Goal: Navigation & Orientation: Find specific page/section

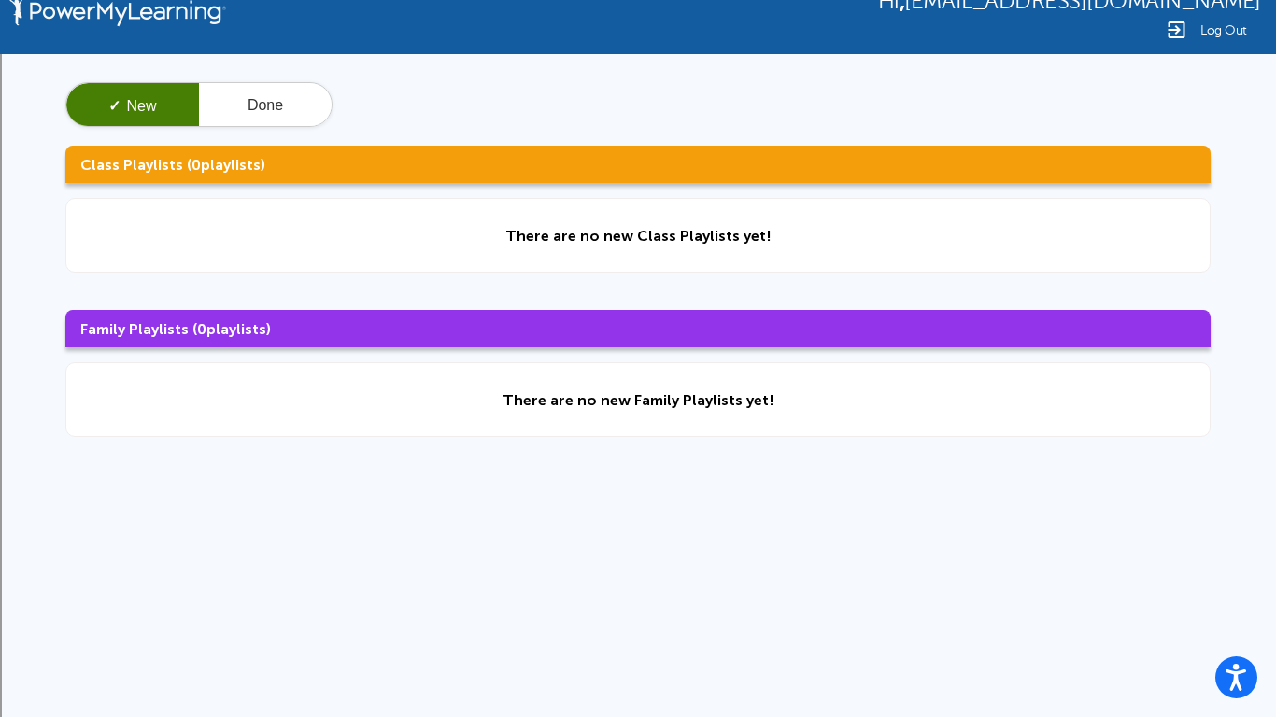
scroll to position [29, 0]
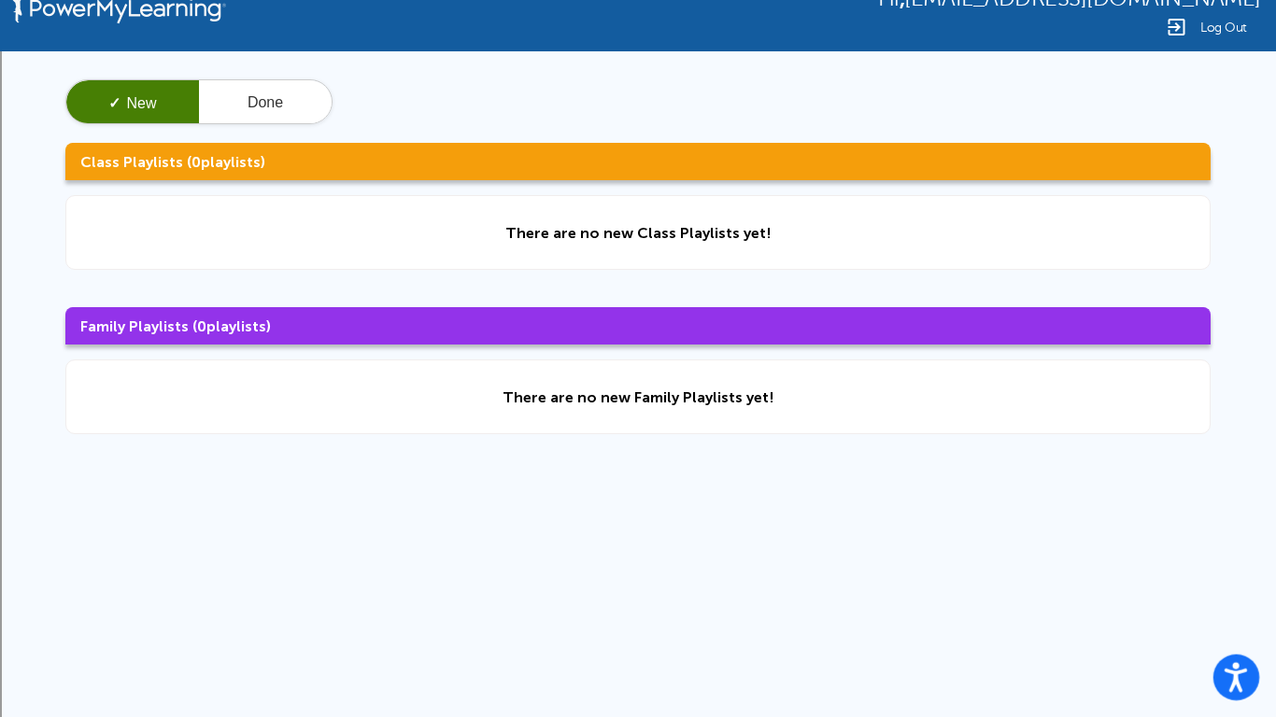
click at [1237, 689] on icon "Open accessiBe: accessibility options, statement and help" at bounding box center [1236, 677] width 22 height 30
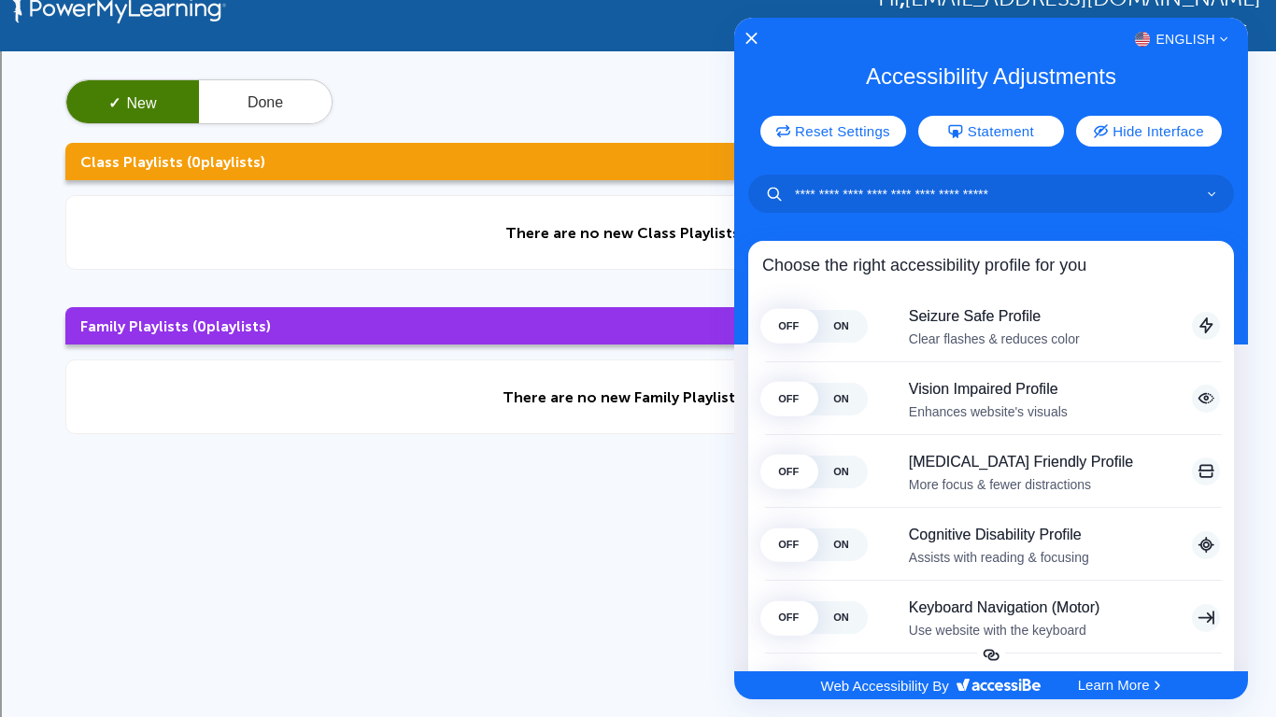
click at [437, 584] on div at bounding box center [638, 358] width 1276 height 717
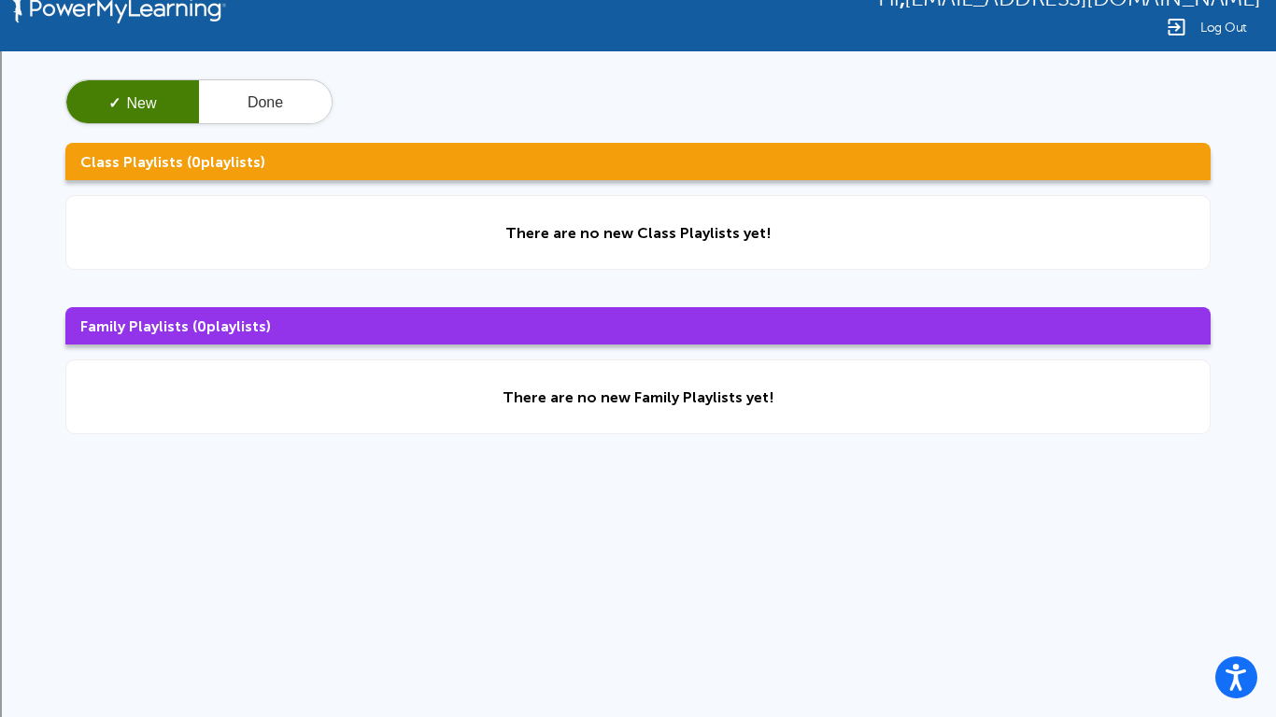
click at [240, 167] on h3 "Class Playlists ( 0 playlists)" at bounding box center [637, 161] width 1145 height 37
click at [1228, 667] on icon "Open accessiBe: accessibility options, statement and help" at bounding box center [1236, 677] width 22 height 30
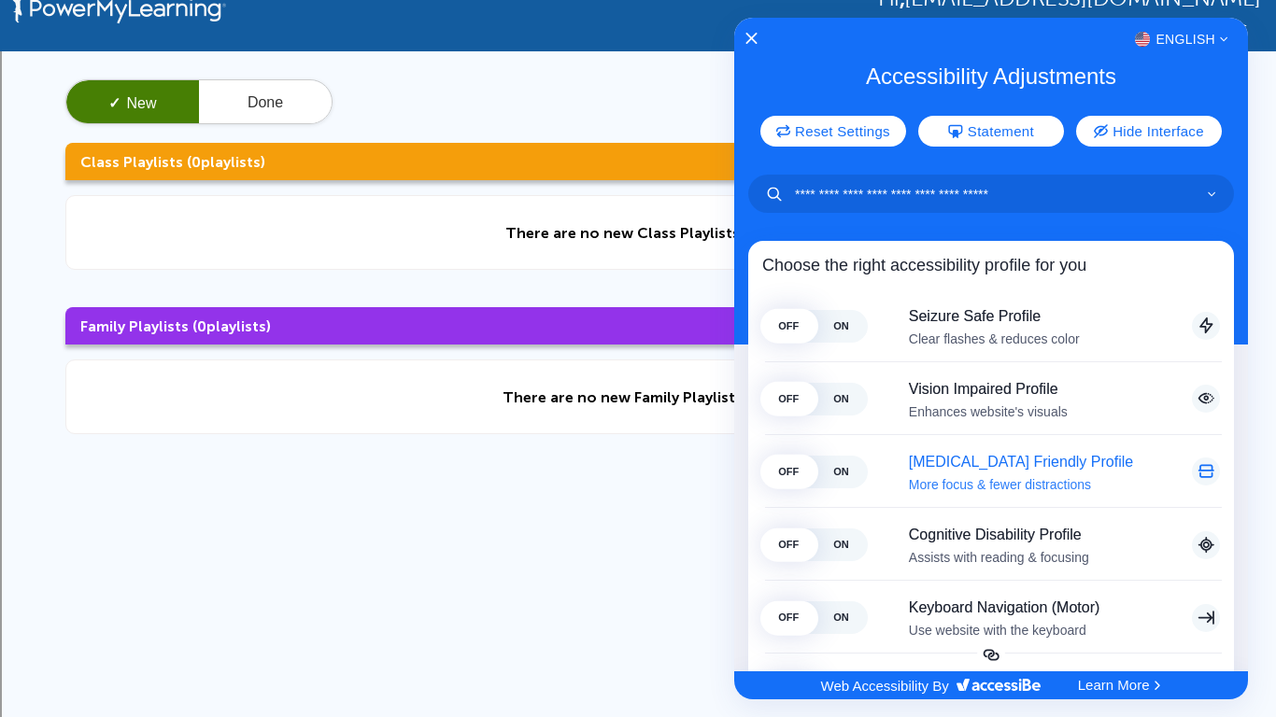
click at [831, 470] on span "ON" at bounding box center [841, 472] width 52 height 33
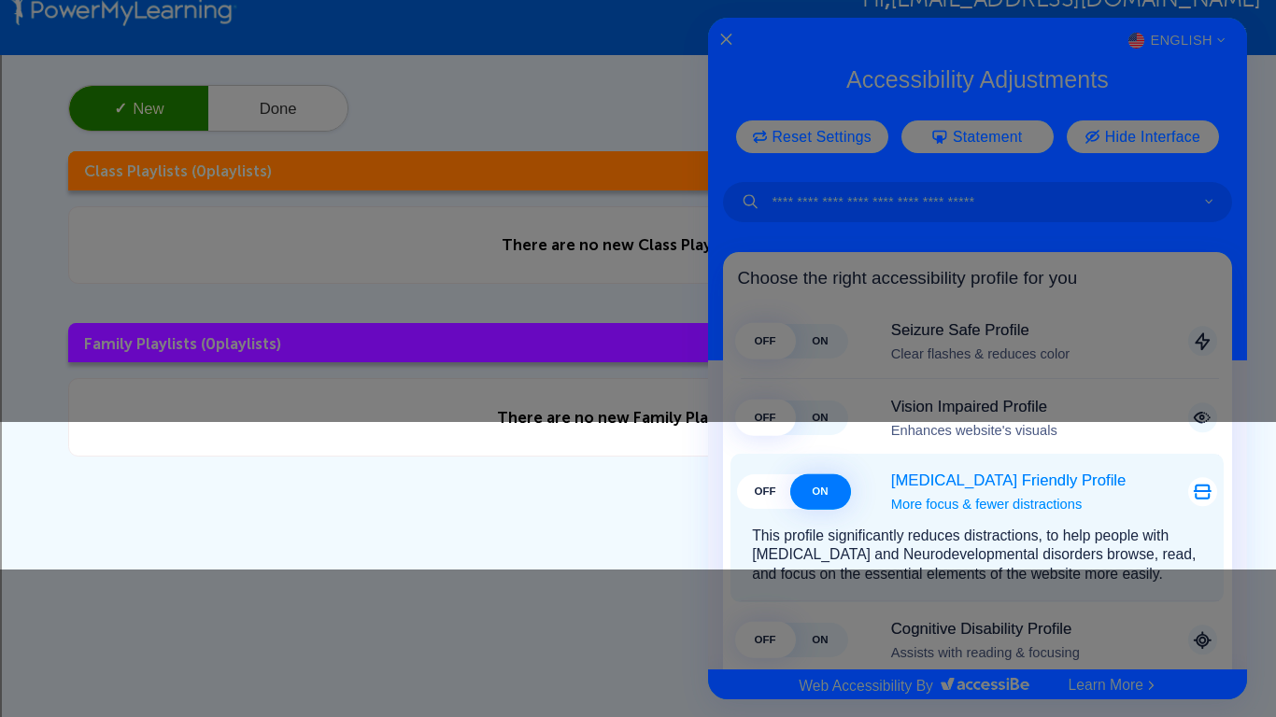
click at [835, 474] on div "OFF ON [MEDICAL_DATA] Friendly Profile More focus & fewer distractions This pro…" at bounding box center [977, 528] width 493 height 149
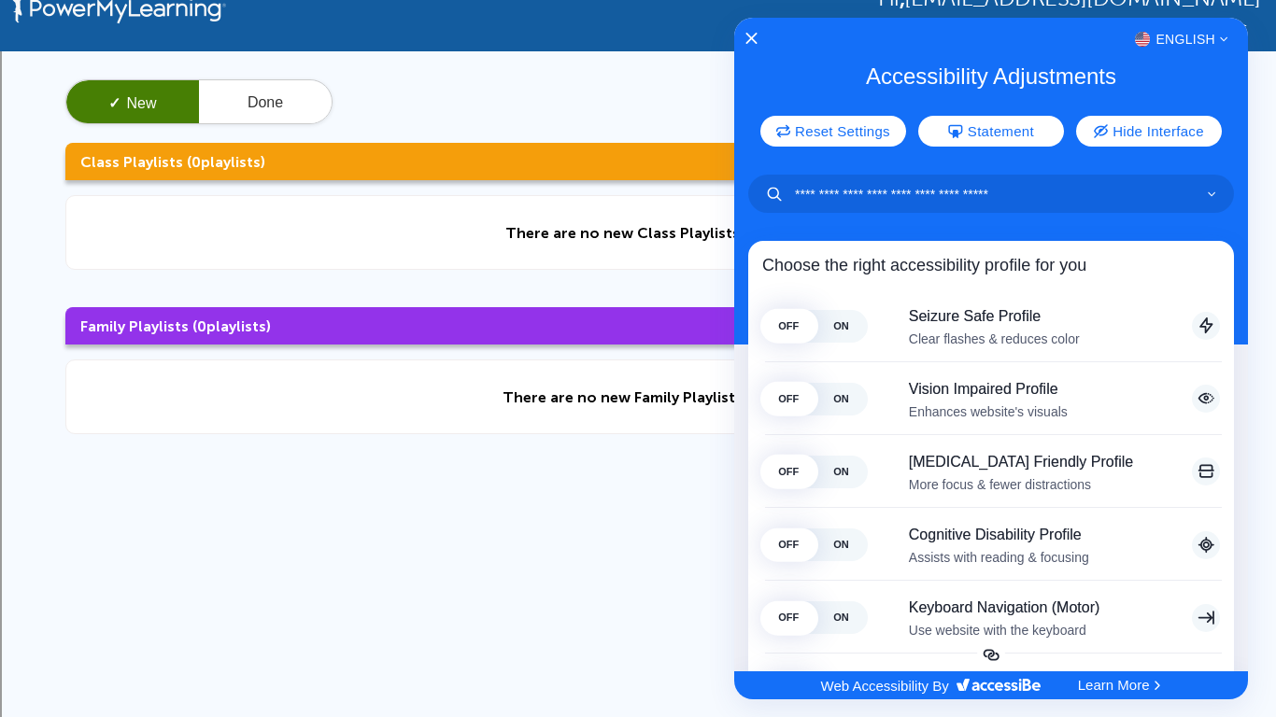
click at [610, 607] on div at bounding box center [638, 358] width 1276 height 717
